Goal: Information Seeking & Learning: Learn about a topic

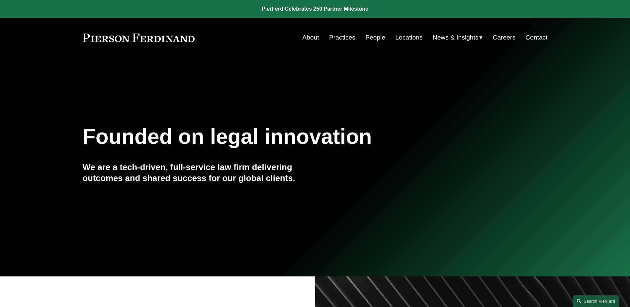
click at [371, 37] on link "People" at bounding box center [375, 37] width 20 height 13
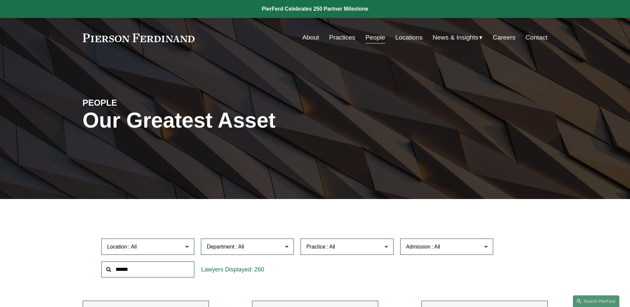
scroll to position [711, 0]
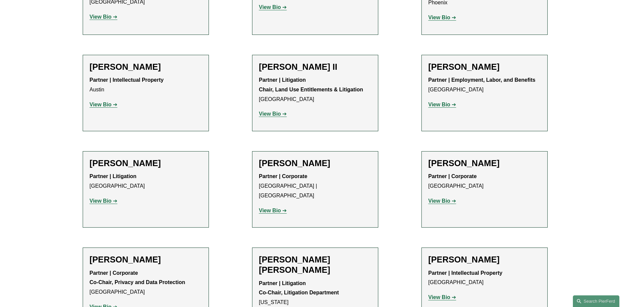
drag, startPoint x: 277, startPoint y: 185, endPoint x: 277, endPoint y: 188, distance: 3.3
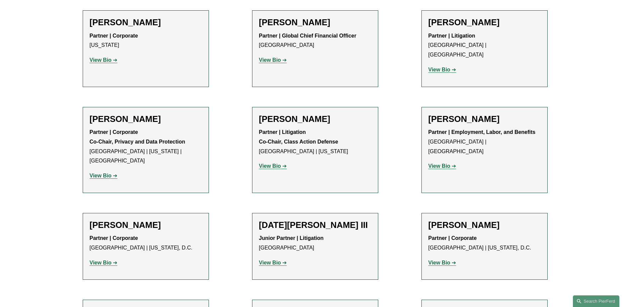
scroll to position [5033, 0]
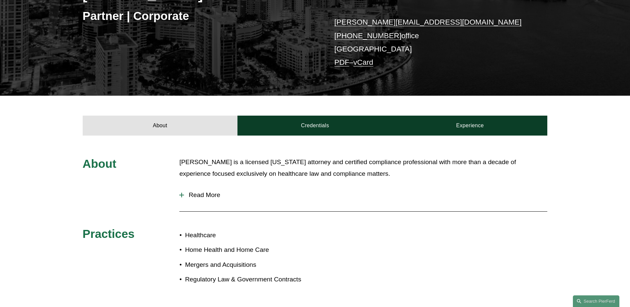
scroll to position [133, 0]
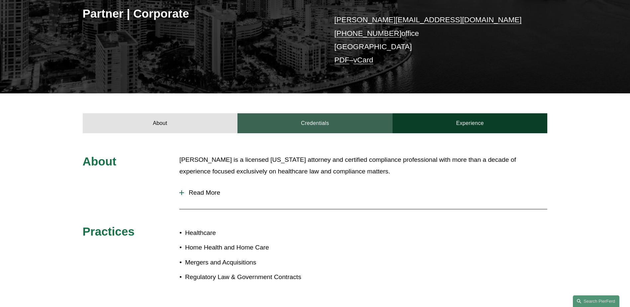
click at [290, 121] on link "Credentials" at bounding box center [315, 123] width 155 height 20
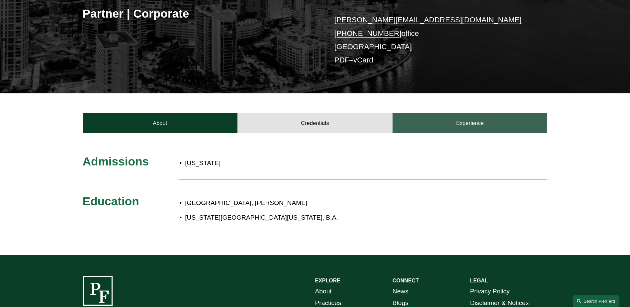
click at [497, 122] on link "Experience" at bounding box center [470, 123] width 155 height 20
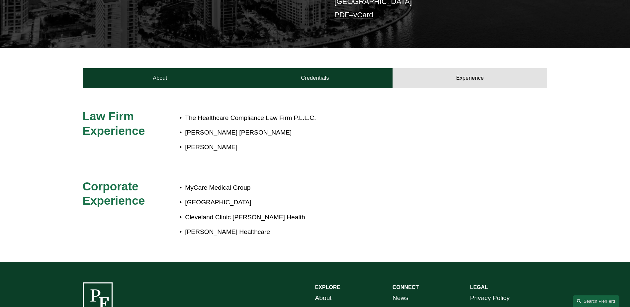
scroll to position [166, 0]
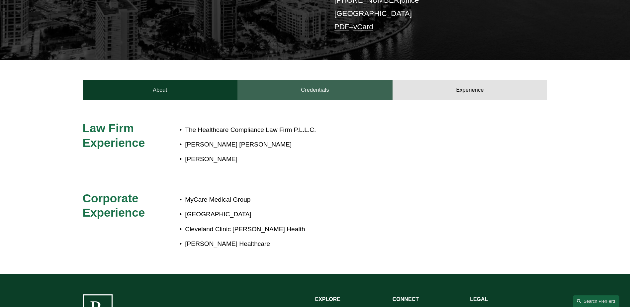
click at [319, 93] on link "Credentials" at bounding box center [315, 90] width 155 height 20
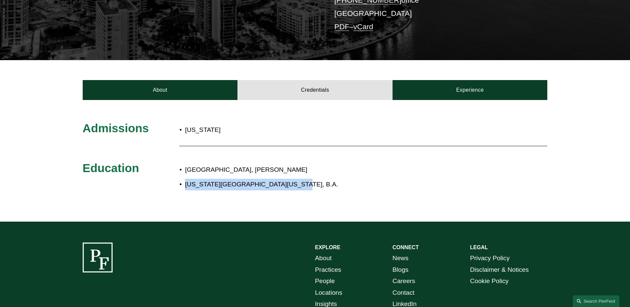
drag, startPoint x: 186, startPoint y: 183, endPoint x: 283, endPoint y: 183, distance: 97.3
click at [283, 183] on p "Indiana University of Pennsylvania, B.A." at bounding box center [337, 185] width 304 height 12
copy p "Indiana University of Pennsylvania"
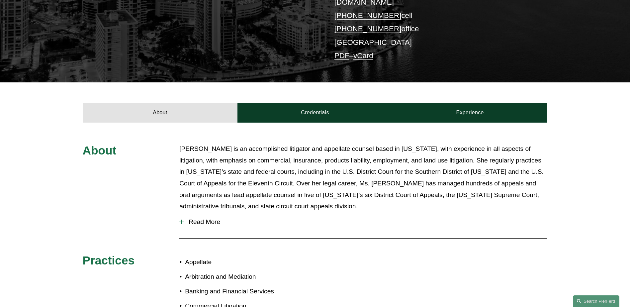
scroll to position [166, 0]
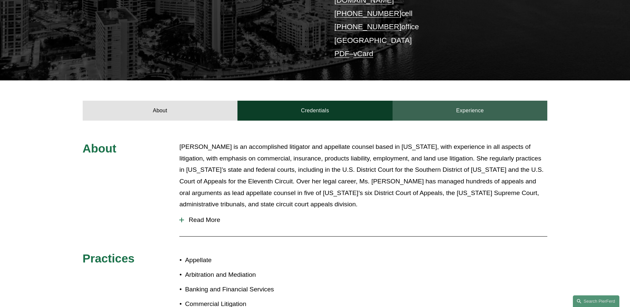
click at [479, 101] on link "Experience" at bounding box center [470, 111] width 155 height 20
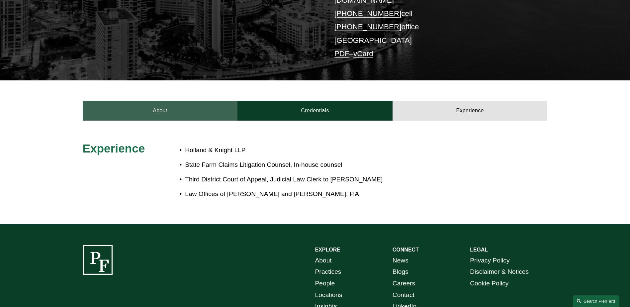
click at [163, 105] on link "About" at bounding box center [160, 111] width 155 height 20
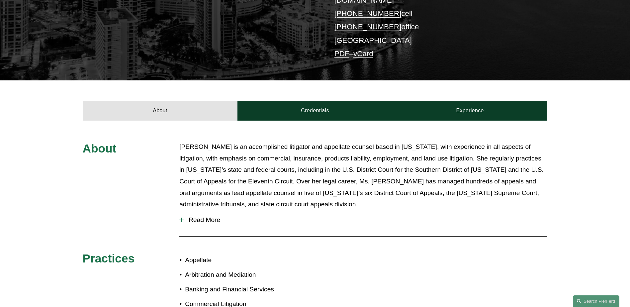
click at [202, 216] on span "Read More" at bounding box center [365, 219] width 363 height 7
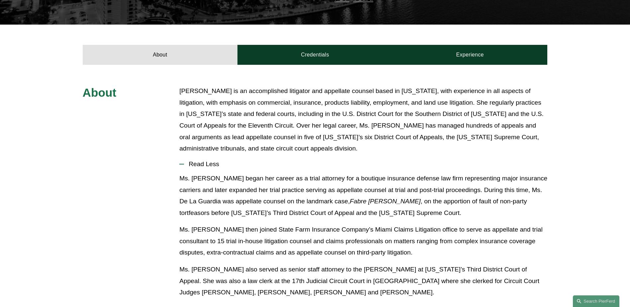
scroll to position [233, 0]
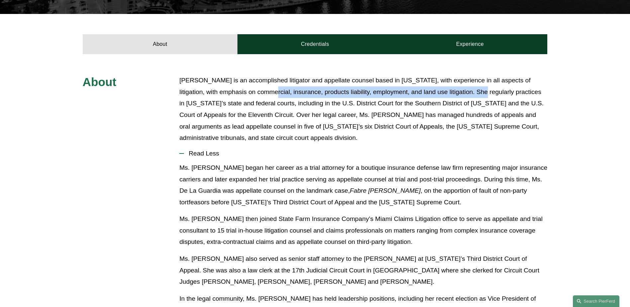
drag, startPoint x: 258, startPoint y: 82, endPoint x: 472, endPoint y: 83, distance: 213.6
click at [472, 83] on p "Frances De La Guardia is an accomplished litigator and appellate counsel based …" at bounding box center [363, 109] width 368 height 69
copy p "commercial, insurance, products liability, employment, and land use litigation"
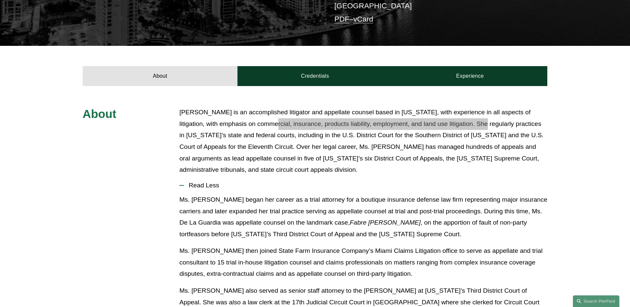
scroll to position [199, 0]
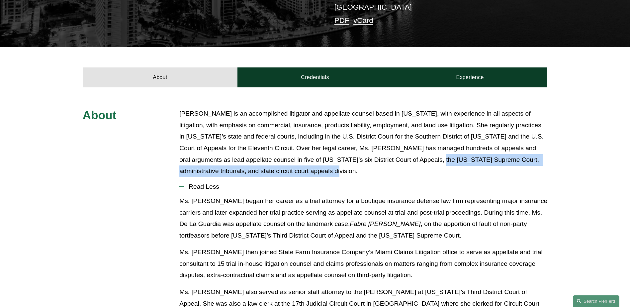
drag, startPoint x: 398, startPoint y: 148, endPoint x: 277, endPoint y: 163, distance: 121.5
click at [277, 163] on p "Frances De La Guardia is an accomplished litigator and appellate counsel based …" at bounding box center [363, 142] width 368 height 69
copy p "Florida Supreme Court, administrative tribunals, and state circuit court appeal…"
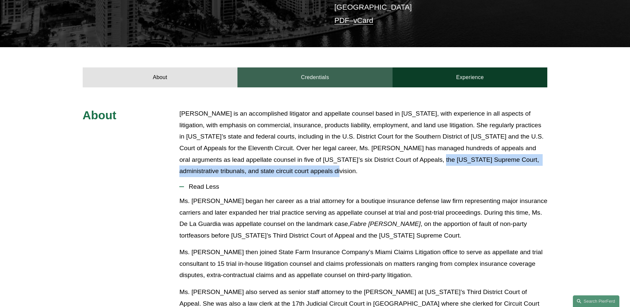
click at [312, 67] on link "Credentials" at bounding box center [315, 77] width 155 height 20
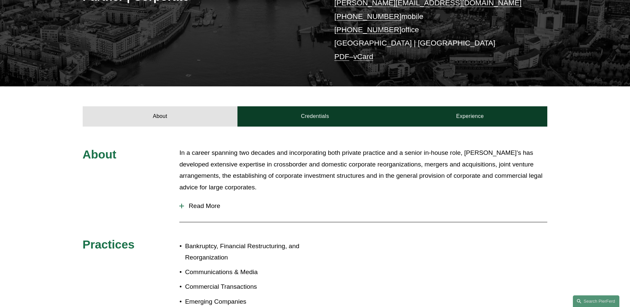
scroll to position [166, 0]
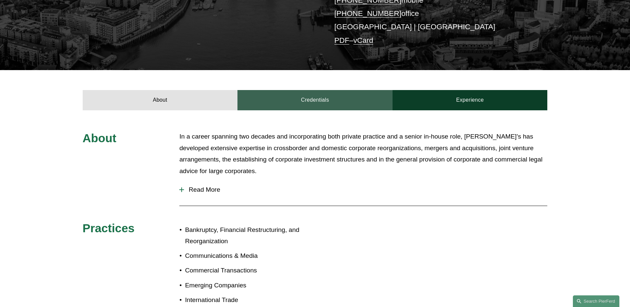
click at [323, 98] on link "Credentials" at bounding box center [315, 100] width 155 height 20
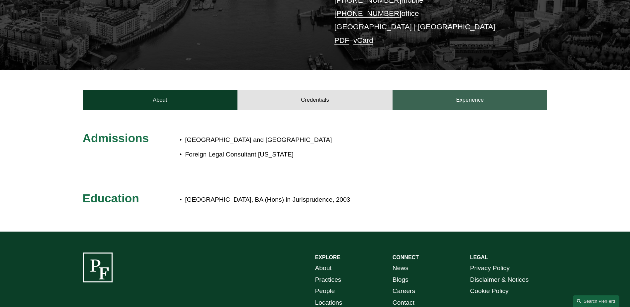
click at [492, 100] on link "Experience" at bounding box center [470, 100] width 155 height 20
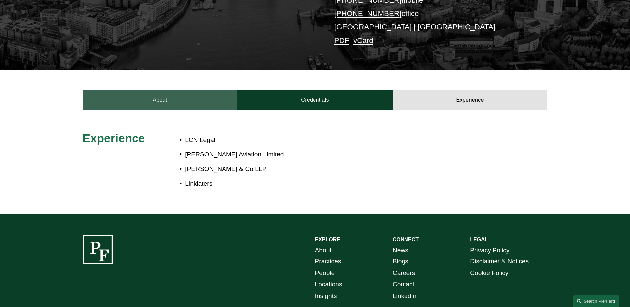
click at [187, 100] on link "About" at bounding box center [160, 100] width 155 height 20
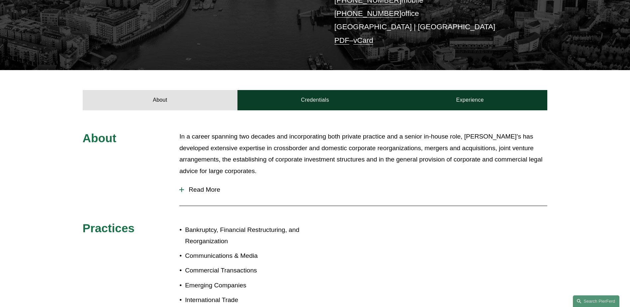
click at [200, 188] on span "Read More" at bounding box center [365, 189] width 363 height 7
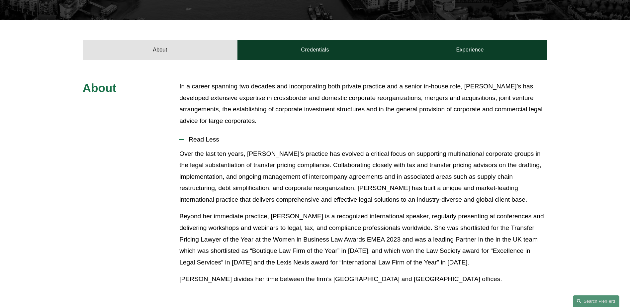
scroll to position [266, 0]
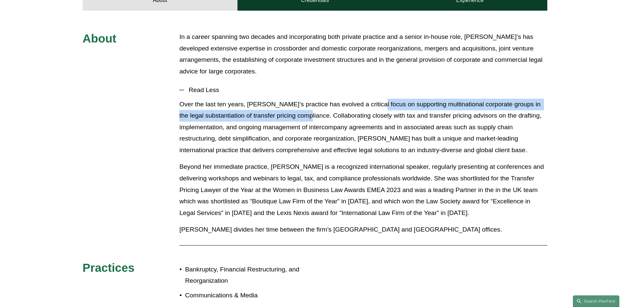
drag, startPoint x: 372, startPoint y: 105, endPoint x: 307, endPoint y: 120, distance: 66.6
click at [307, 120] on p "Over the last ten years, Leiza’s practice has evolved a critical focus on suppo…" at bounding box center [363, 127] width 368 height 57
copy p "on supporting multinational corporate groups in the legal substantiation of tra…"
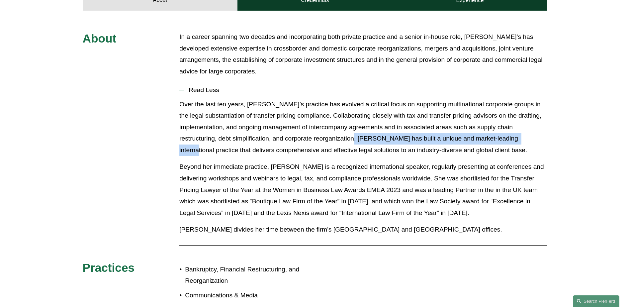
drag, startPoint x: 374, startPoint y: 138, endPoint x: 543, endPoint y: 141, distance: 168.8
click at [543, 141] on p "Over the last ten years, Leiza’s practice has evolved a critical focus on suppo…" at bounding box center [363, 127] width 368 height 57
copy p "has built a unique and market-leading international practice"
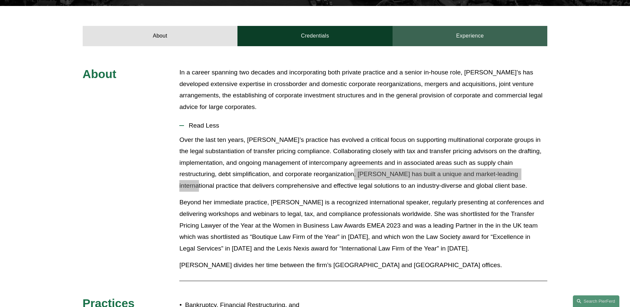
scroll to position [199, 0]
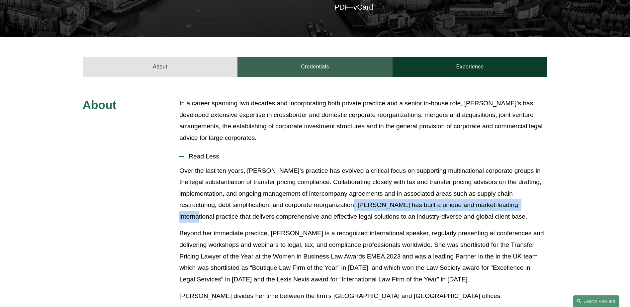
click at [341, 67] on link "Credentials" at bounding box center [315, 67] width 155 height 20
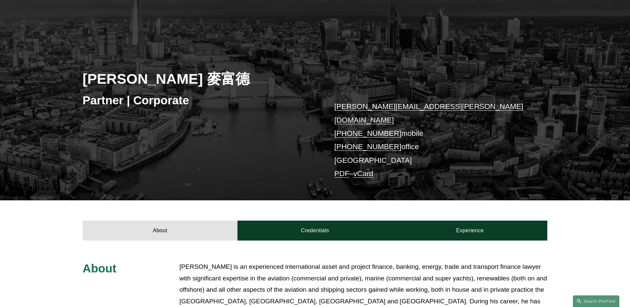
scroll to position [133, 0]
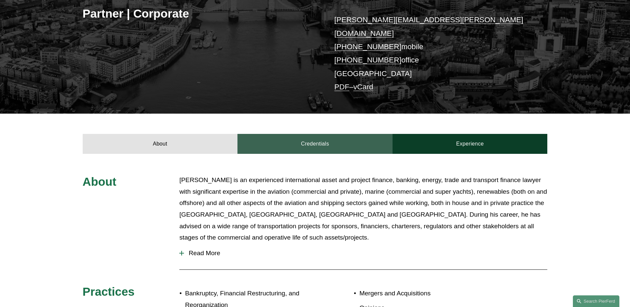
click at [316, 134] on link "Credentials" at bounding box center [315, 144] width 155 height 20
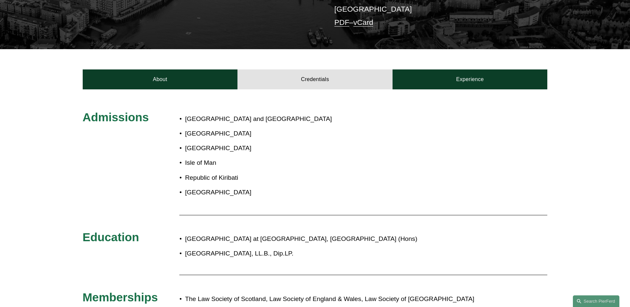
scroll to position [199, 0]
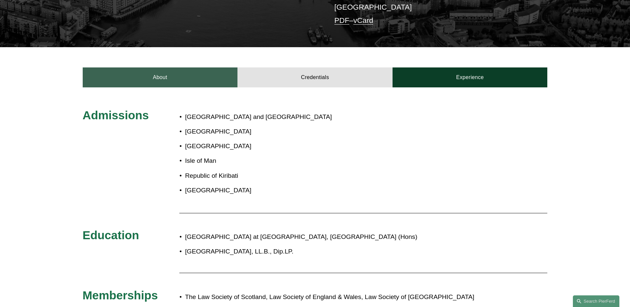
click at [206, 67] on link "About" at bounding box center [160, 77] width 155 height 20
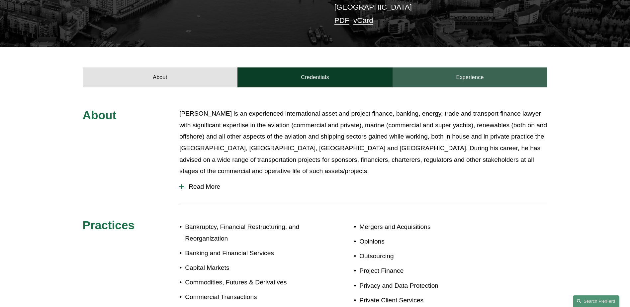
click at [456, 67] on link "Experience" at bounding box center [470, 77] width 155 height 20
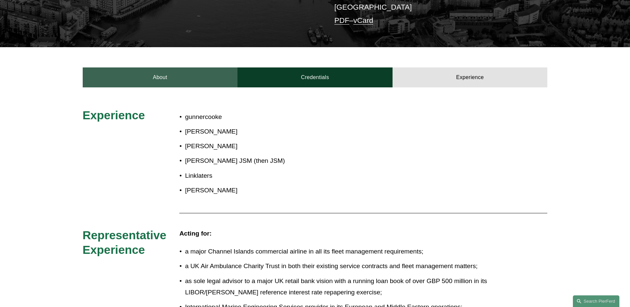
click at [159, 67] on link "About" at bounding box center [160, 77] width 155 height 20
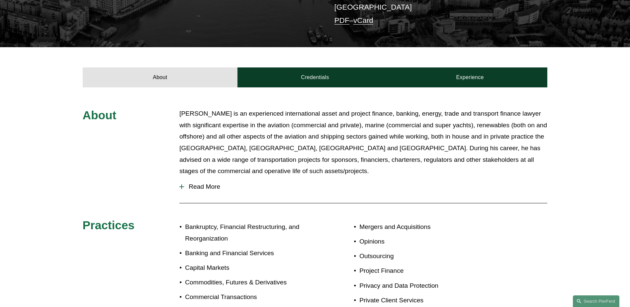
click at [212, 183] on span "Read More" at bounding box center [365, 186] width 363 height 7
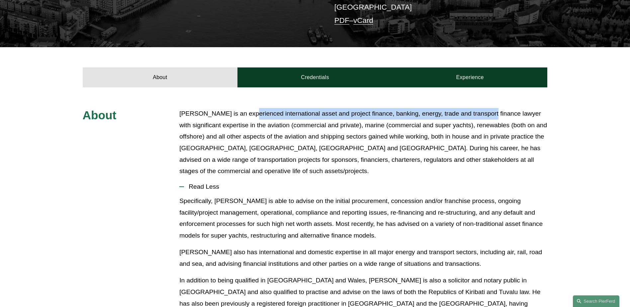
drag, startPoint x: 250, startPoint y: 102, endPoint x: 486, endPoint y: 104, distance: 235.9
click at [486, 108] on p "Simon is an experienced international asset and project finance, banking, energ…" at bounding box center [363, 142] width 368 height 69
copy p "international asset and project finance, banking, energy, trade and transport f…"
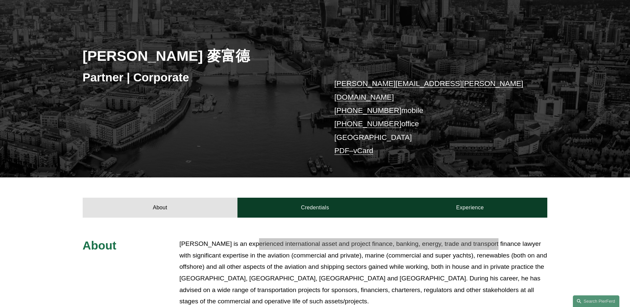
scroll to position [66, 0]
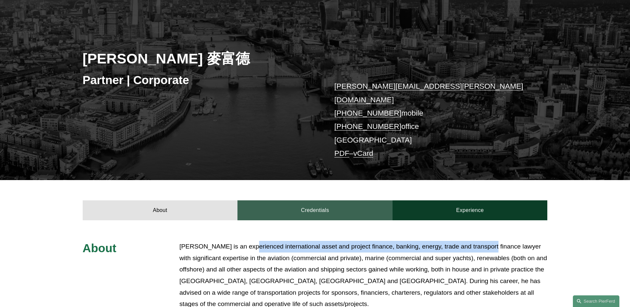
click at [335, 200] on link "Credentials" at bounding box center [315, 210] width 155 height 20
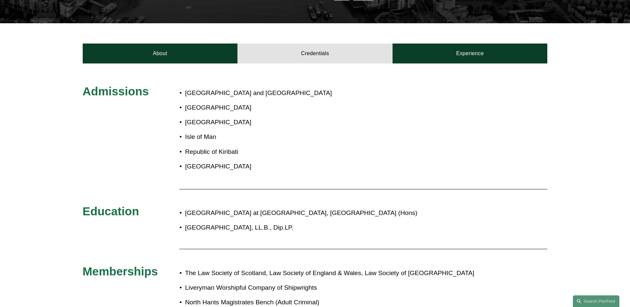
scroll to position [233, 0]
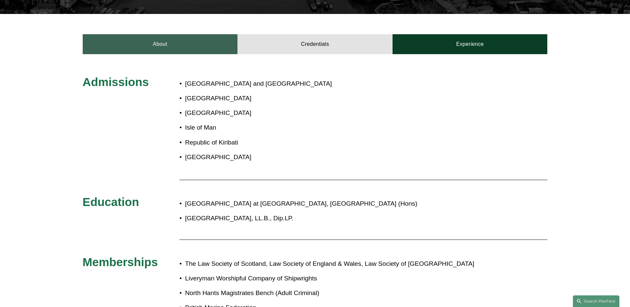
click at [206, 37] on link "About" at bounding box center [160, 44] width 155 height 20
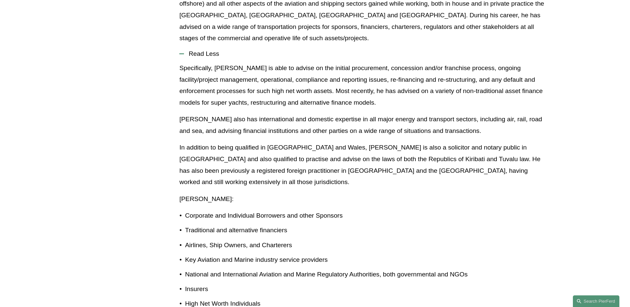
scroll to position [100, 0]
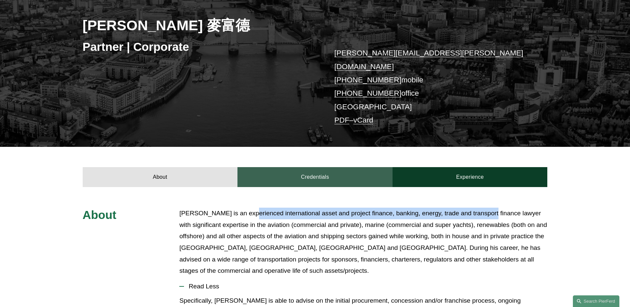
click at [318, 167] on link "Credentials" at bounding box center [315, 177] width 155 height 20
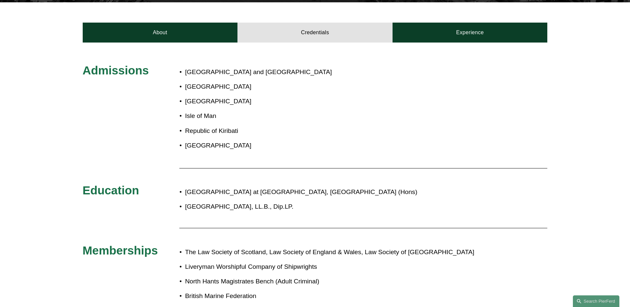
scroll to position [266, 0]
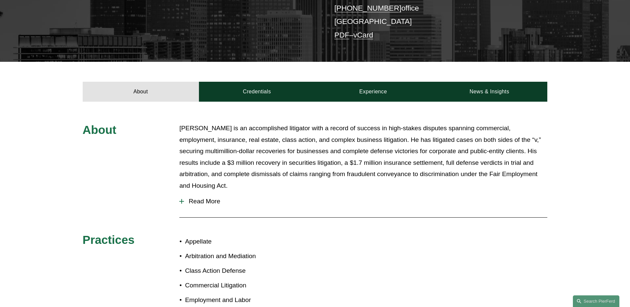
scroll to position [199, 0]
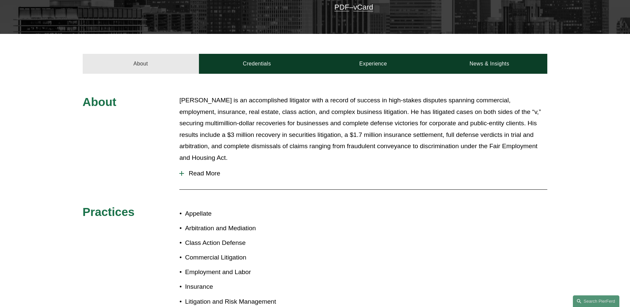
click at [155, 54] on link "About" at bounding box center [141, 64] width 116 height 20
click at [199, 170] on span "Read More" at bounding box center [365, 173] width 363 height 7
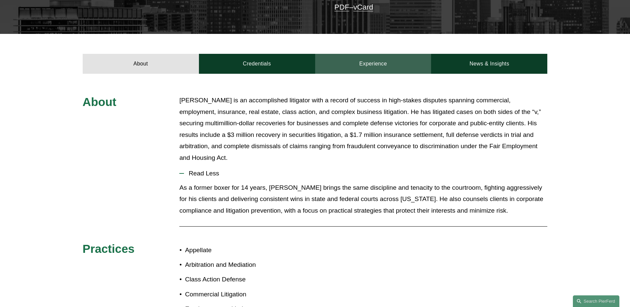
click at [375, 54] on link "Experience" at bounding box center [373, 64] width 116 height 20
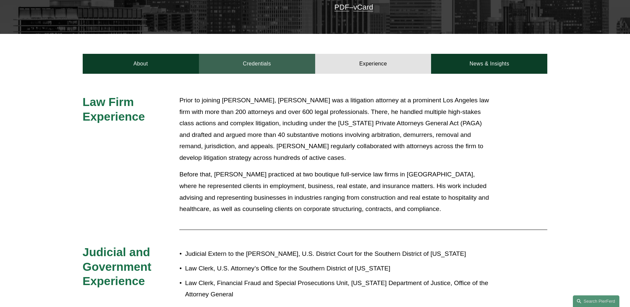
click at [283, 55] on link "Credentials" at bounding box center [257, 64] width 116 height 20
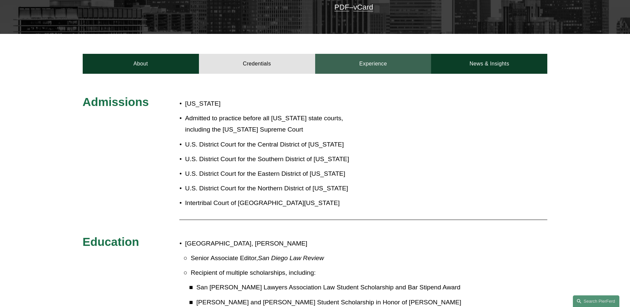
click at [383, 54] on link "Experience" at bounding box center [373, 64] width 116 height 20
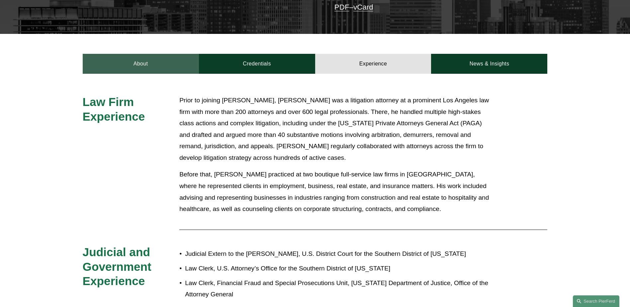
click at [152, 64] on link "About" at bounding box center [141, 64] width 116 height 20
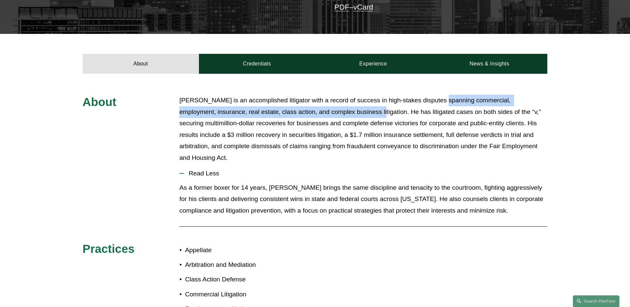
drag, startPoint x: 438, startPoint y: 92, endPoint x: 339, endPoint y: 105, distance: 99.1
click at [339, 105] on p "[PERSON_NAME] is an accomplished litigator with a record of success in high-sta…" at bounding box center [363, 129] width 368 height 69
copy p "commercial, employment, insurance, real estate, class action, and complex busin…"
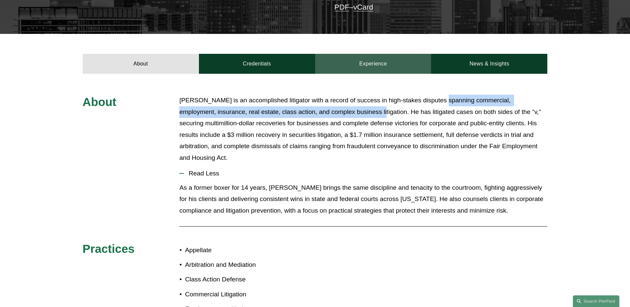
click at [350, 56] on link "Experience" at bounding box center [373, 64] width 116 height 20
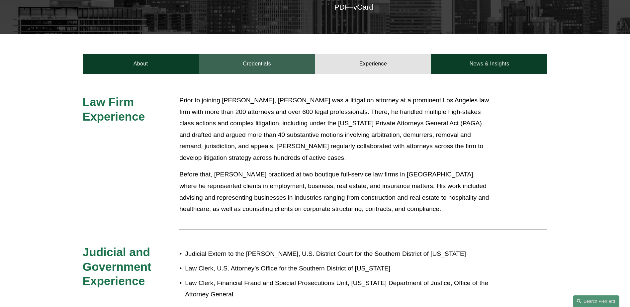
click at [278, 57] on link "Credentials" at bounding box center [257, 64] width 116 height 20
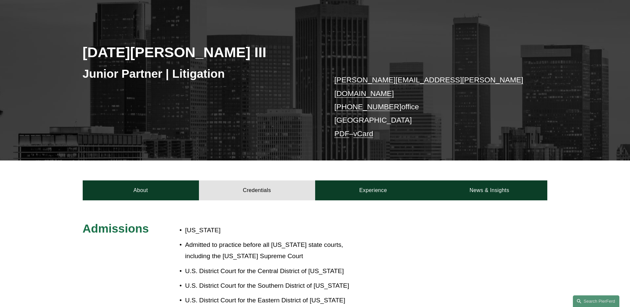
scroll to position [66, 0]
